Goal: Information Seeking & Learning: Learn about a topic

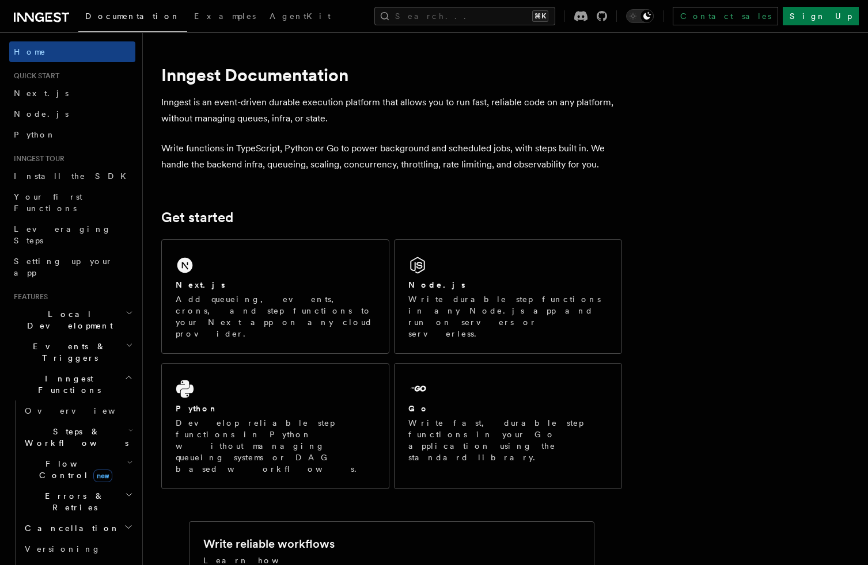
click at [104, 304] on h2 "Local Development" at bounding box center [72, 320] width 126 height 32
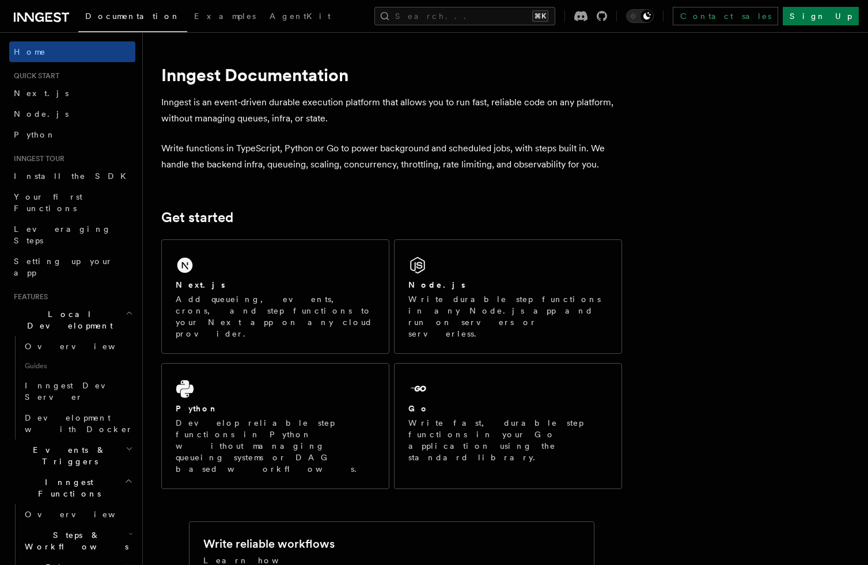
click at [104, 304] on h2 "Local Development" at bounding box center [72, 320] width 126 height 32
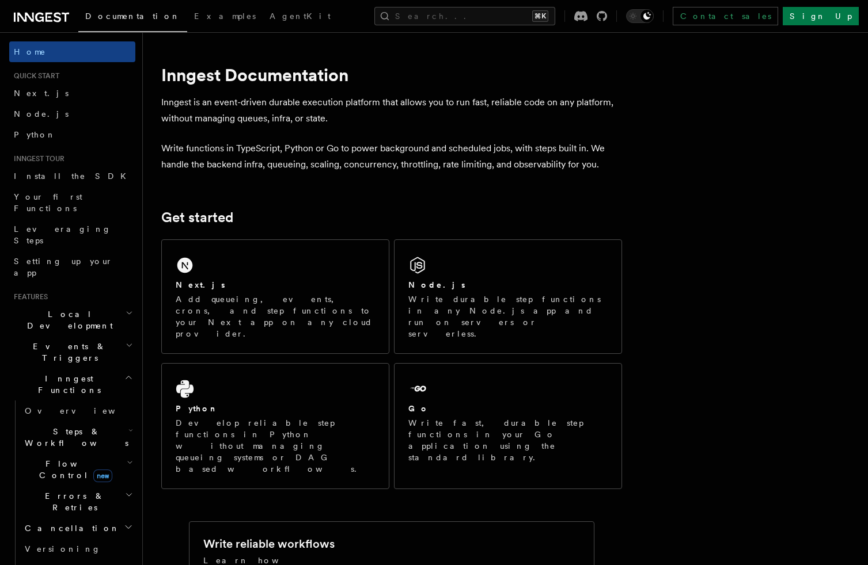
click at [104, 336] on h2 "Events & Triggers" at bounding box center [72, 352] width 126 height 32
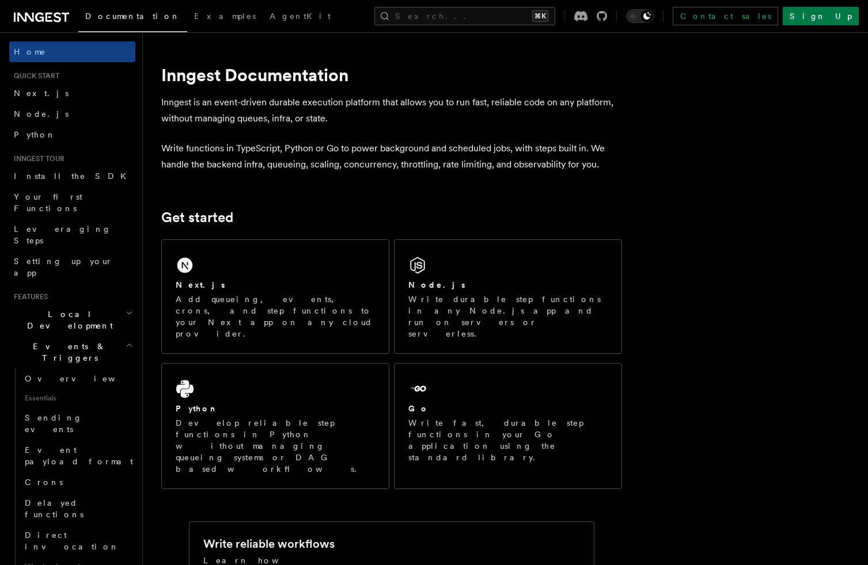
click at [104, 336] on h2 "Events & Triggers" at bounding box center [72, 352] width 126 height 32
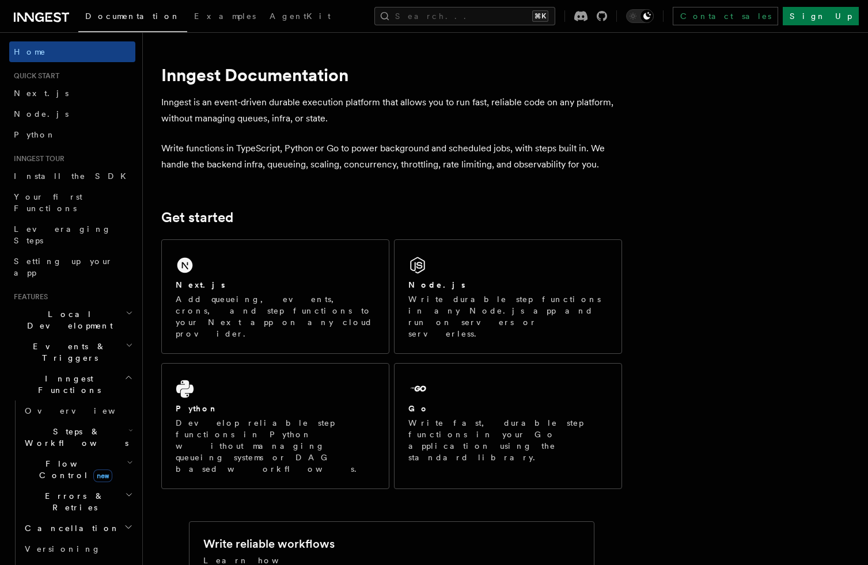
click at [101, 369] on h2 "Inngest Functions" at bounding box center [72, 385] width 126 height 32
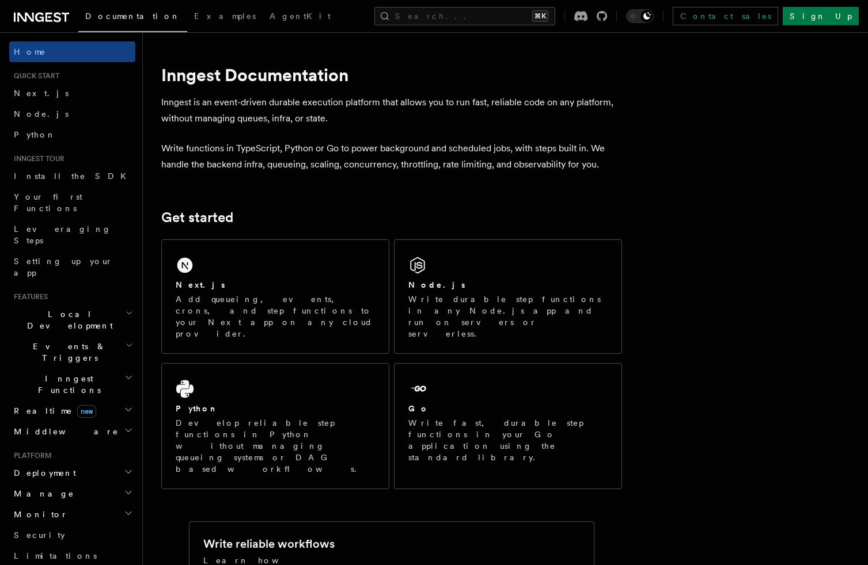
click at [101, 369] on h2 "Inngest Functions" at bounding box center [72, 385] width 126 height 32
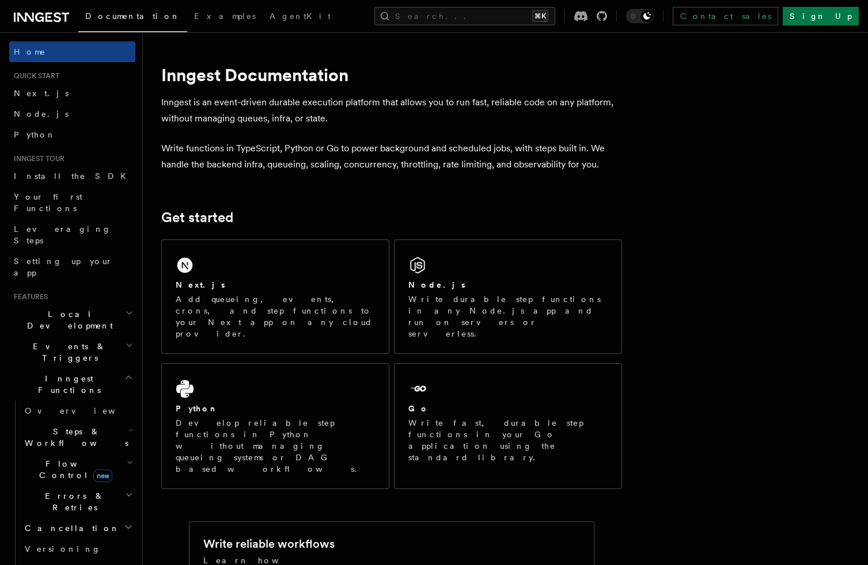
click at [101, 369] on h2 "Inngest Functions" at bounding box center [72, 385] width 126 height 32
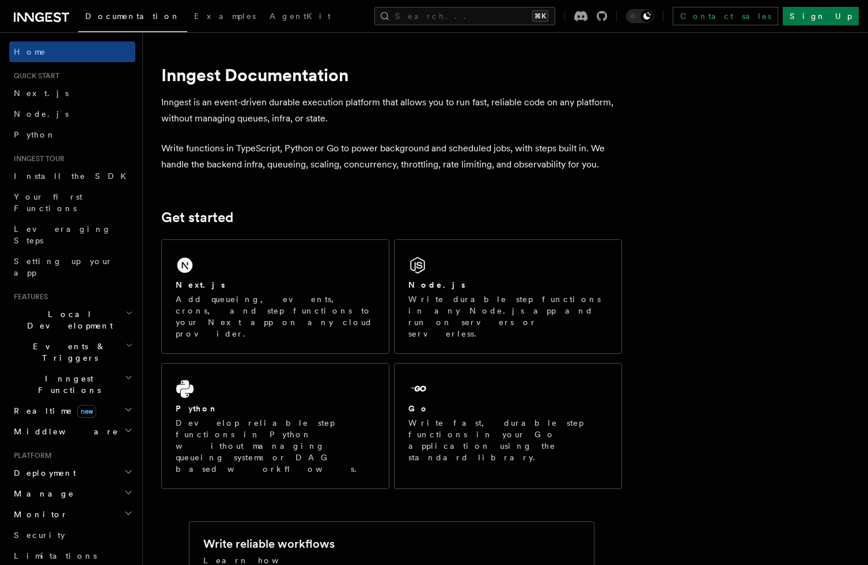
click at [98, 401] on h2 "Realtime new" at bounding box center [72, 411] width 126 height 21
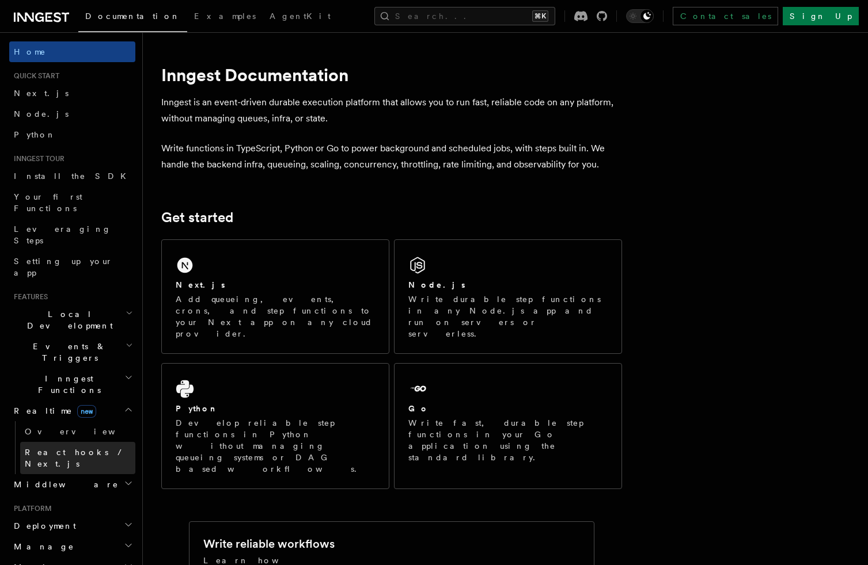
click at [90, 448] on span "React hooks / Next.js" at bounding box center [76, 458] width 102 height 21
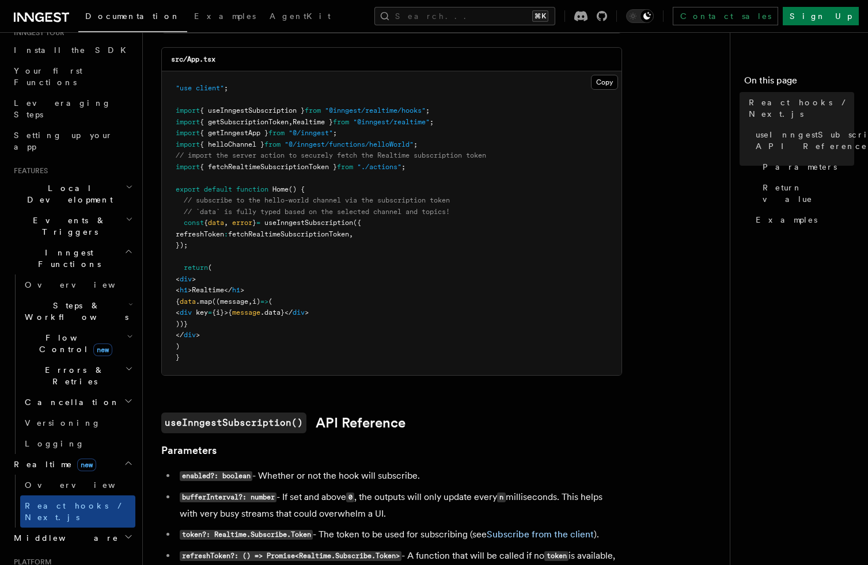
scroll to position [185, 0]
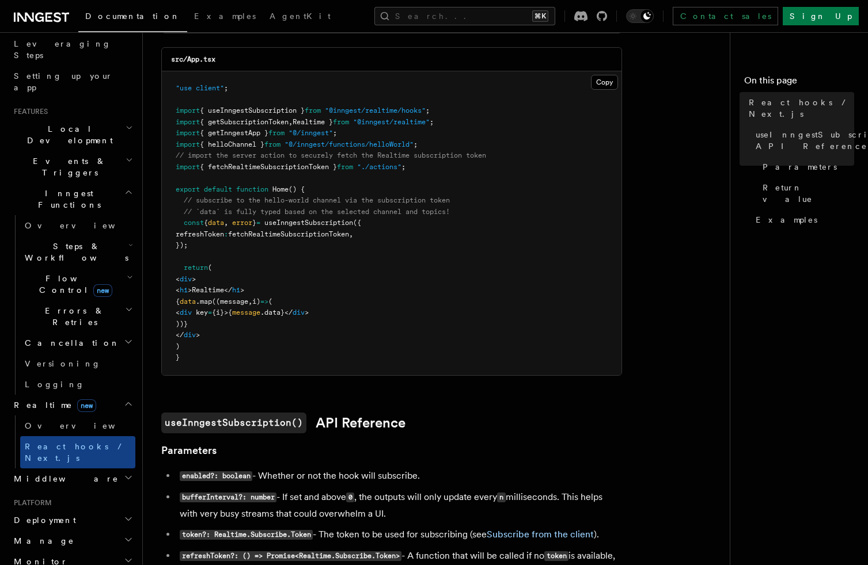
click at [117, 416] on link "Overview" at bounding box center [77, 426] width 115 height 21
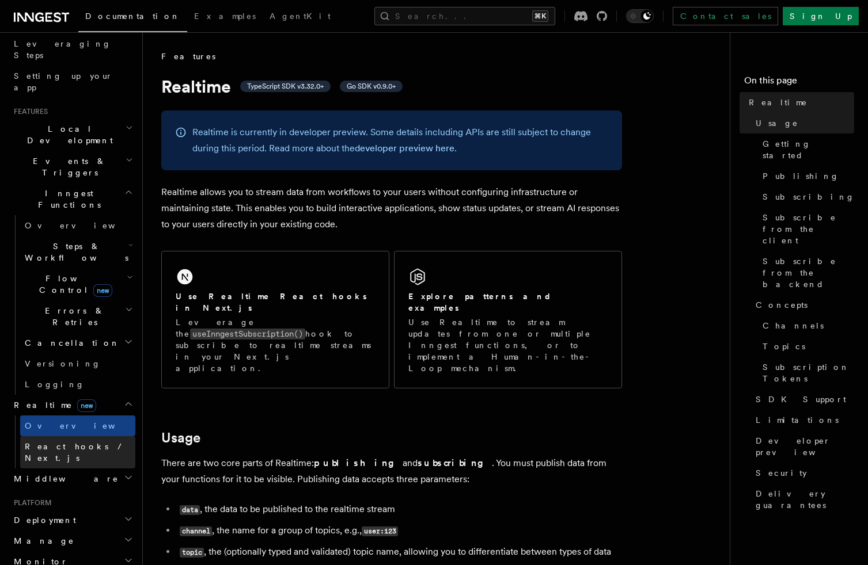
click at [115, 436] on link "React hooks / Next.js" at bounding box center [77, 452] width 115 height 32
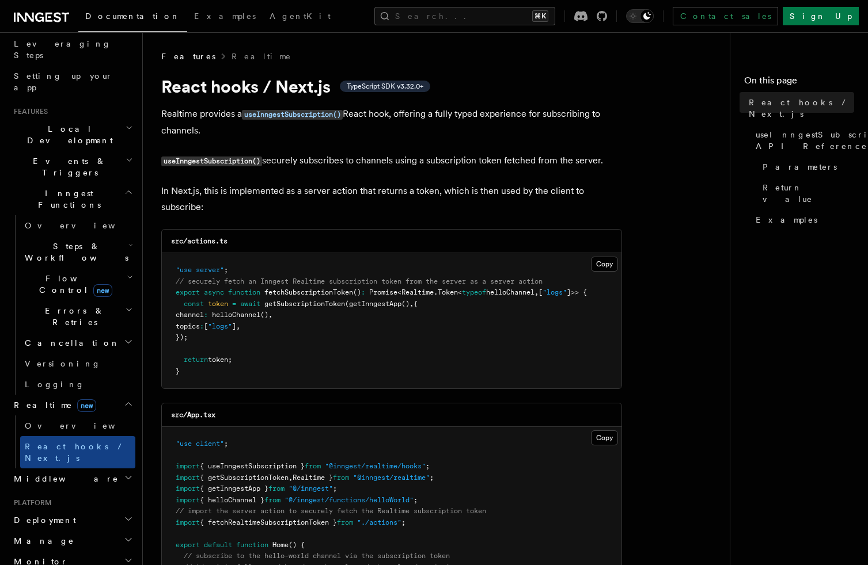
click at [112, 469] on h2 "Middleware" at bounding box center [72, 479] width 126 height 21
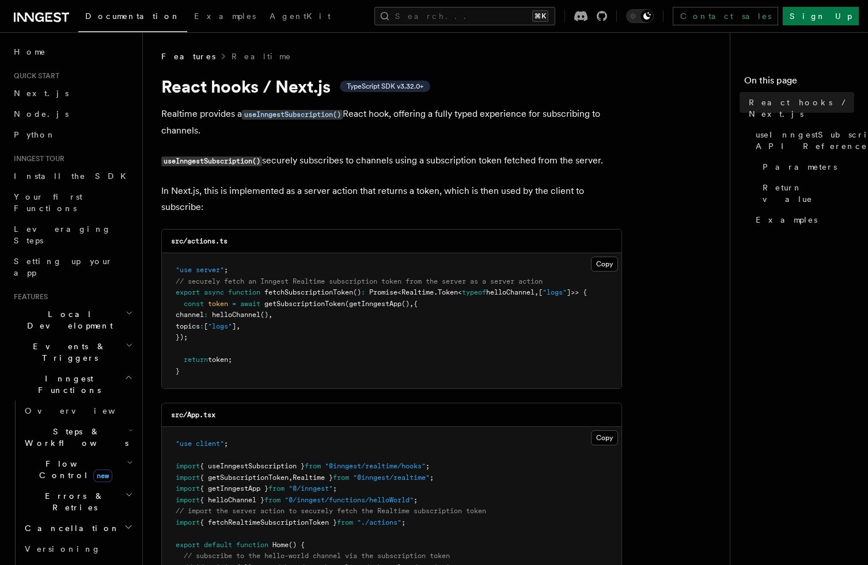
click at [49, 14] on icon at bounding box center [41, 17] width 55 height 14
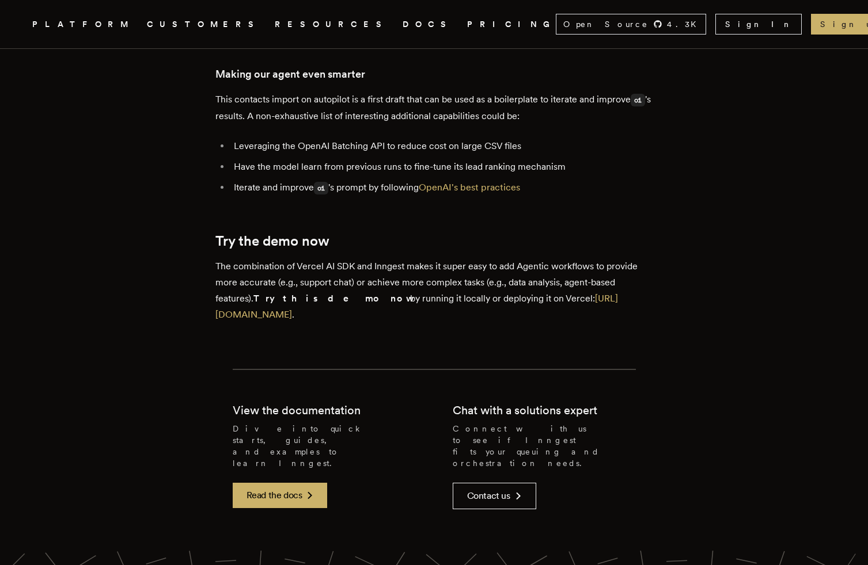
scroll to position [5651, 0]
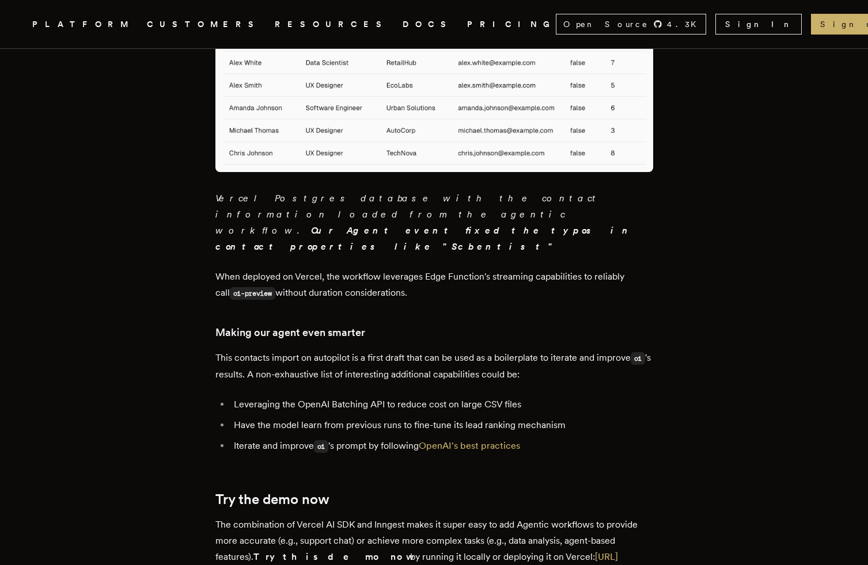
click at [269, 225] on strong "Our Agent event fixed the typos in contact properties like "Scbentist"" at bounding box center [424, 238] width 418 height 27
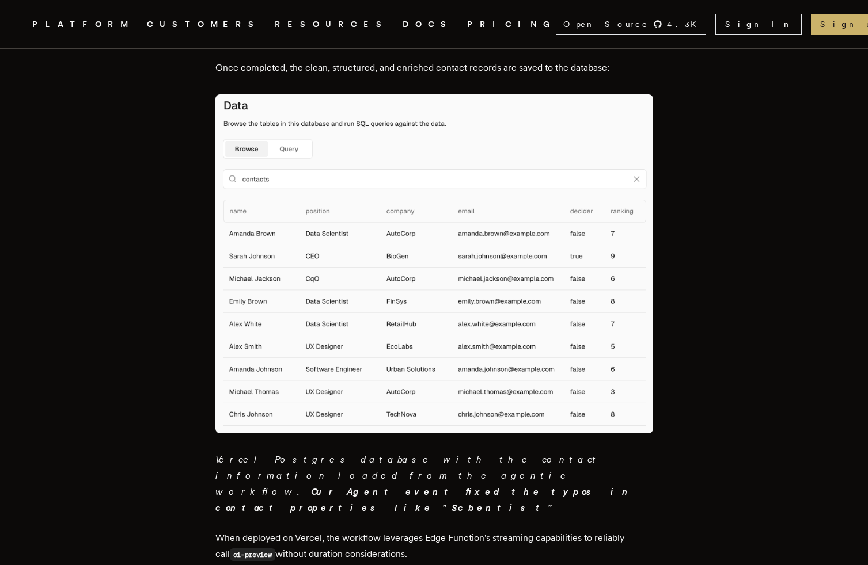
scroll to position [5086, 0]
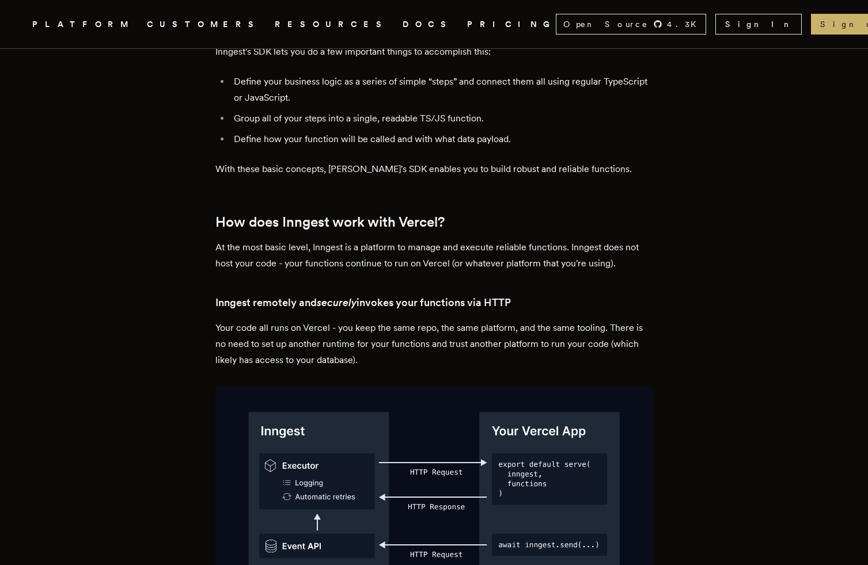
scroll to position [1843, 0]
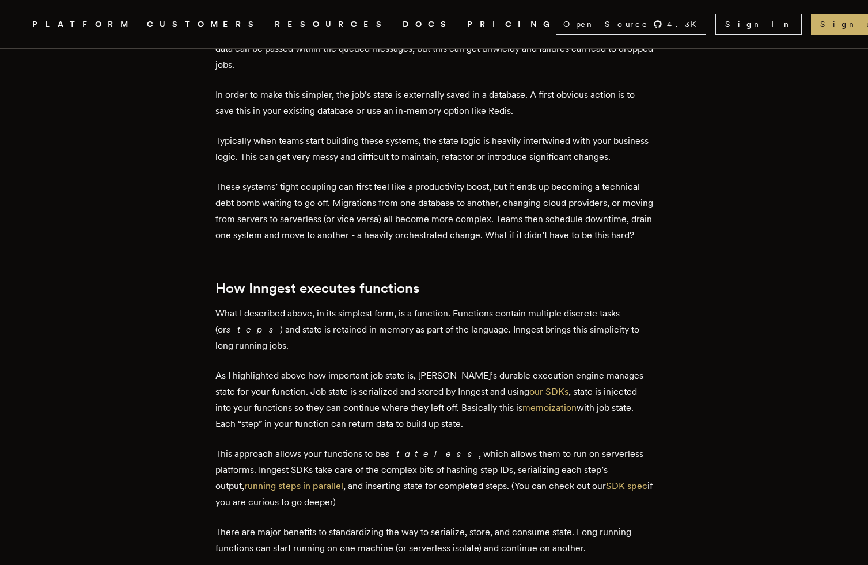
scroll to position [735, 0]
